Goal: Information Seeking & Learning: Learn about a topic

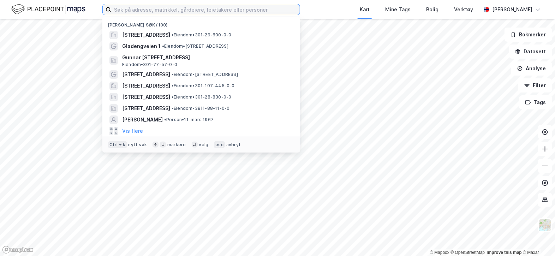
click at [125, 8] on input at bounding box center [205, 9] width 189 height 11
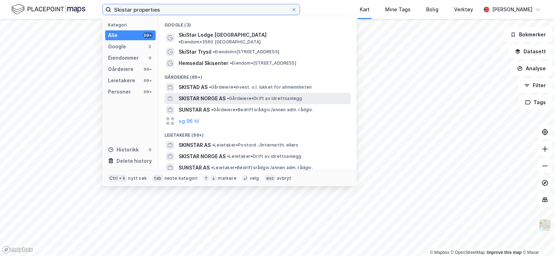
type input "Skistar properties"
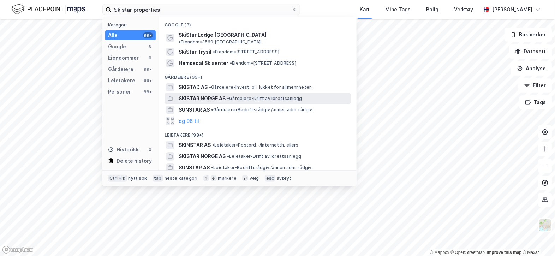
click at [195, 94] on span "SKISTAR NORGE AS" at bounding box center [202, 98] width 47 height 8
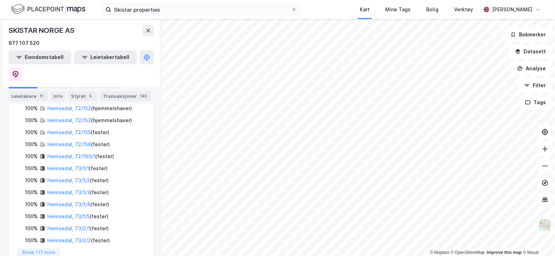
scroll to position [583, 0]
click at [46, 247] on button "Show 117 more" at bounding box center [38, 251] width 43 height 8
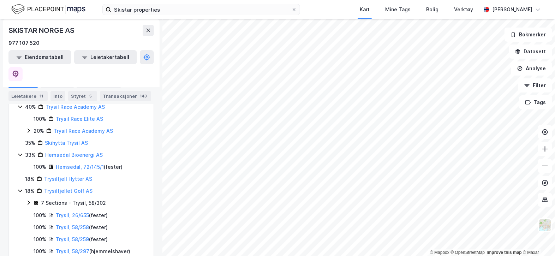
scroll to position [2204, 0]
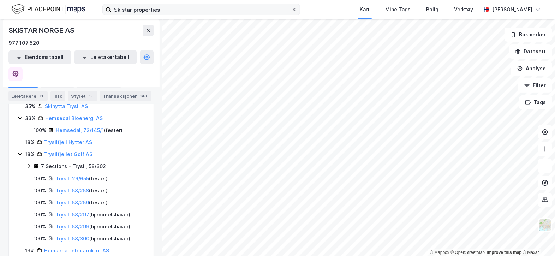
click at [296, 8] on icon at bounding box center [294, 9] width 4 height 4
click at [291, 8] on input "Skistar properties" at bounding box center [201, 9] width 180 height 11
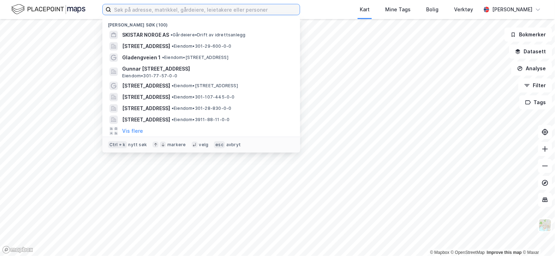
click at [133, 9] on input at bounding box center [205, 9] width 189 height 11
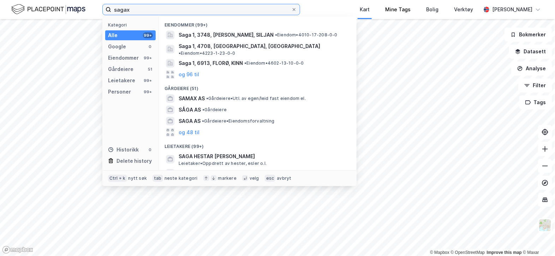
type input "sagax"
click at [297, 9] on span at bounding box center [294, 10] width 6 height 6
click at [291, 9] on input "sagax" at bounding box center [201, 9] width 180 height 11
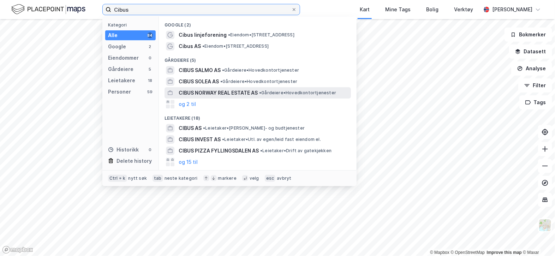
type input "Cibus"
click at [194, 91] on span "CIBUS NORWAY REAL ESTATE AS" at bounding box center [218, 93] width 79 height 8
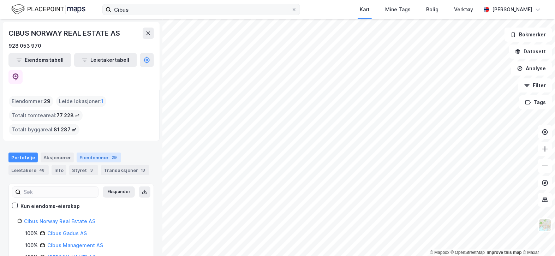
click at [103, 153] on div "Eiendommer 29" at bounding box center [99, 158] width 45 height 10
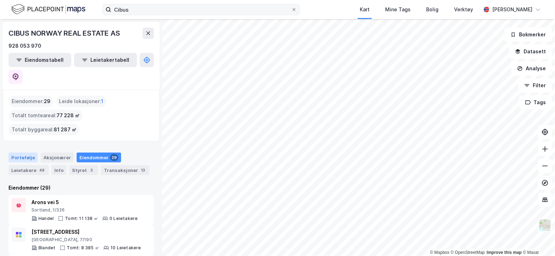
click at [21, 153] on div "Portefølje" at bounding box center [22, 158] width 29 height 10
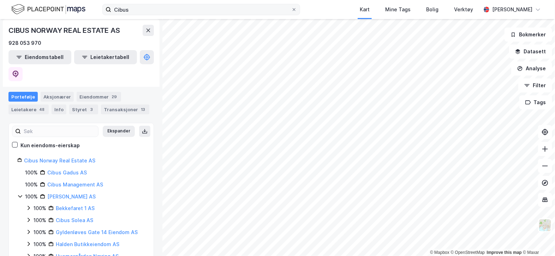
scroll to position [60, 0]
